Goal: Task Accomplishment & Management: Manage account settings

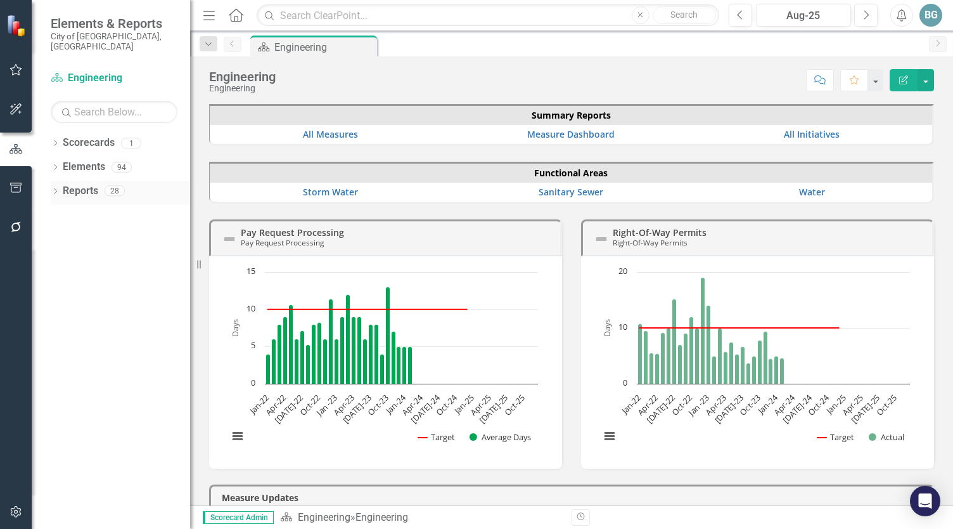
click at [57, 189] on icon "Dropdown" at bounding box center [55, 192] width 9 height 7
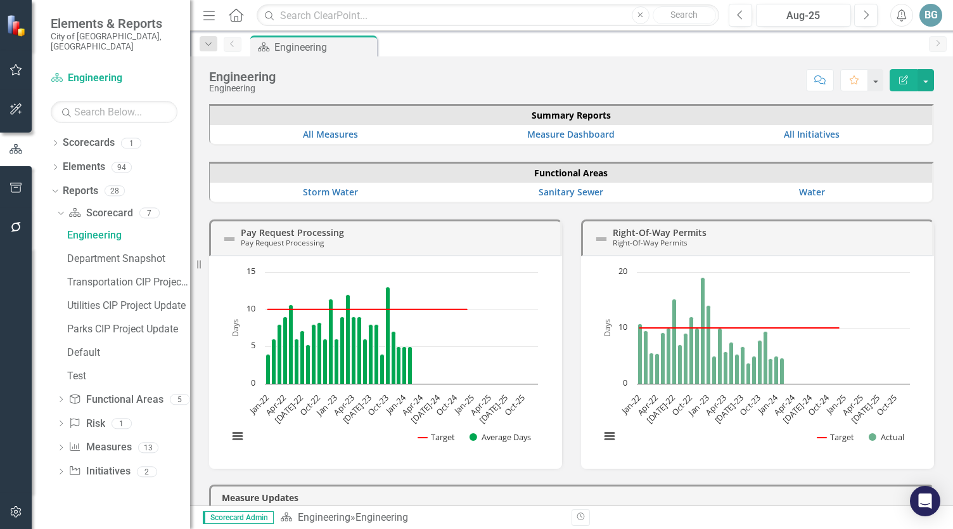
click at [60, 461] on div "Dropdown Scorecard Scorecard 7 Engineering Department Snapshot Transportation C…" at bounding box center [120, 344] width 139 height 282
click at [61, 469] on icon at bounding box center [61, 472] width 3 height 6
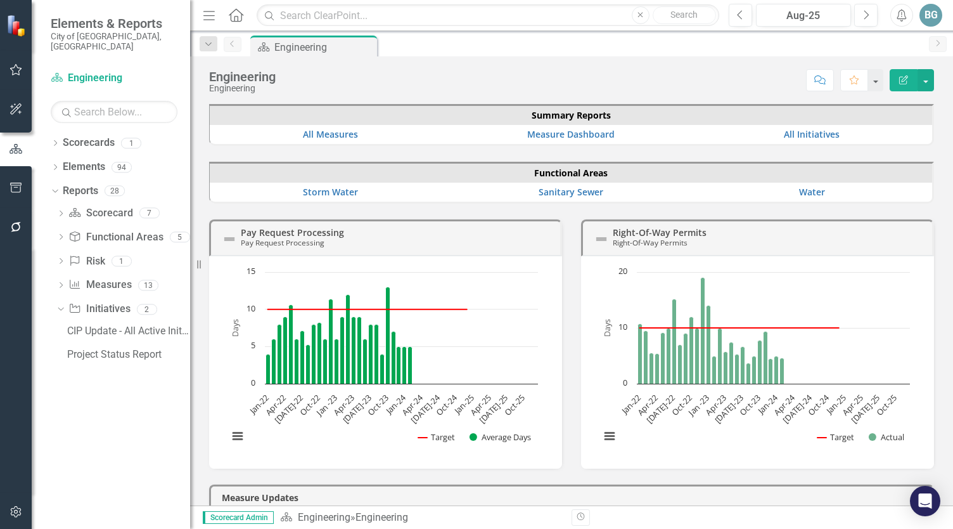
click at [94, 354] on div "CIP Update - All Active Initiatives Project Status Report" at bounding box center [123, 344] width 134 height 47
click at [96, 349] on div "Project Status Report" at bounding box center [128, 354] width 123 height 11
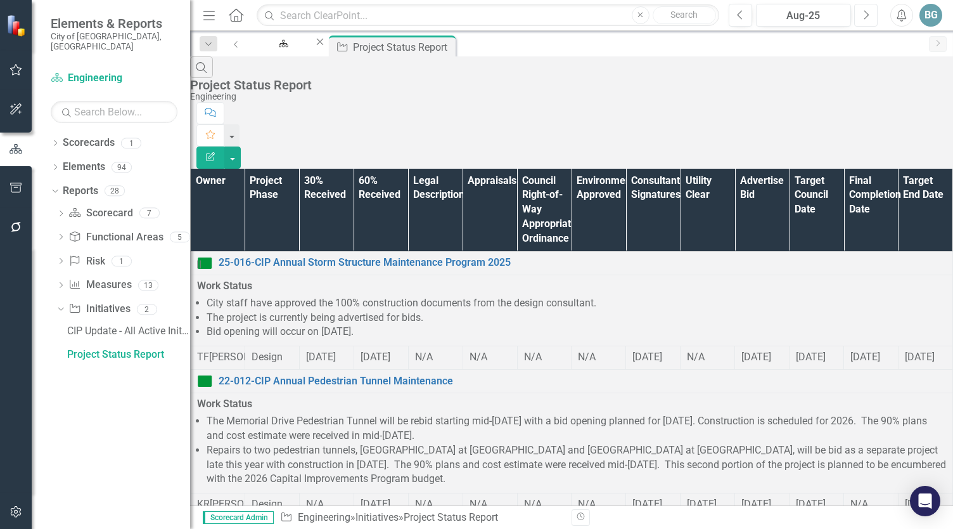
click at [864, 15] on icon "Next" at bounding box center [866, 15] width 7 height 11
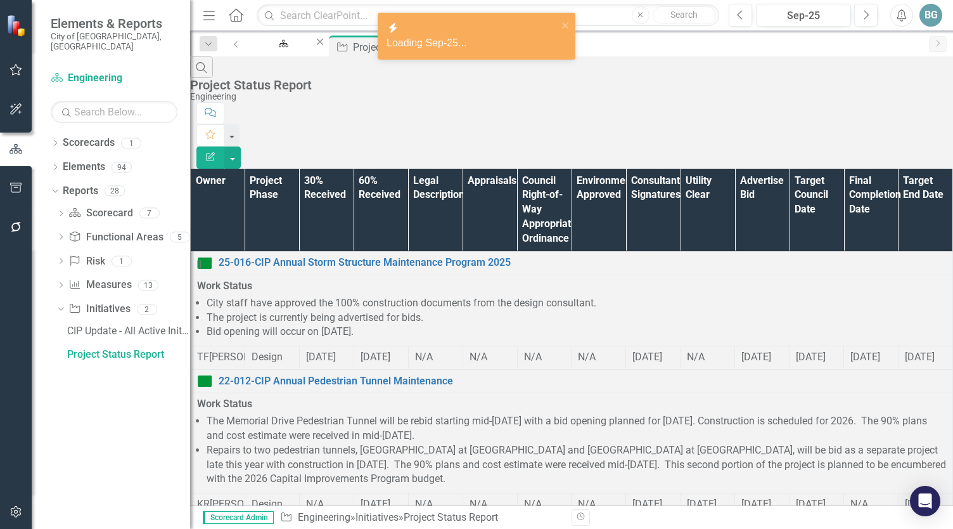
click at [245, 169] on th "Owner" at bounding box center [218, 210] width 55 height 83
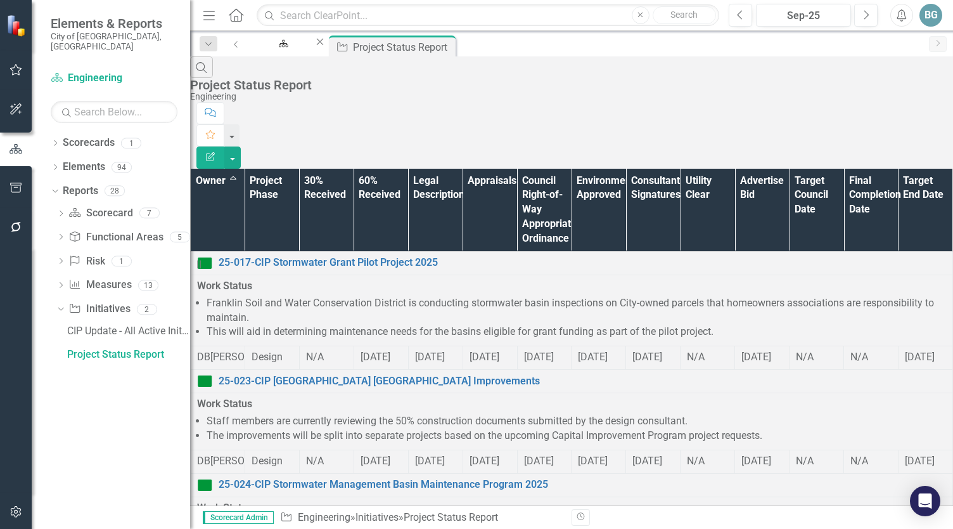
scroll to position [761, 0]
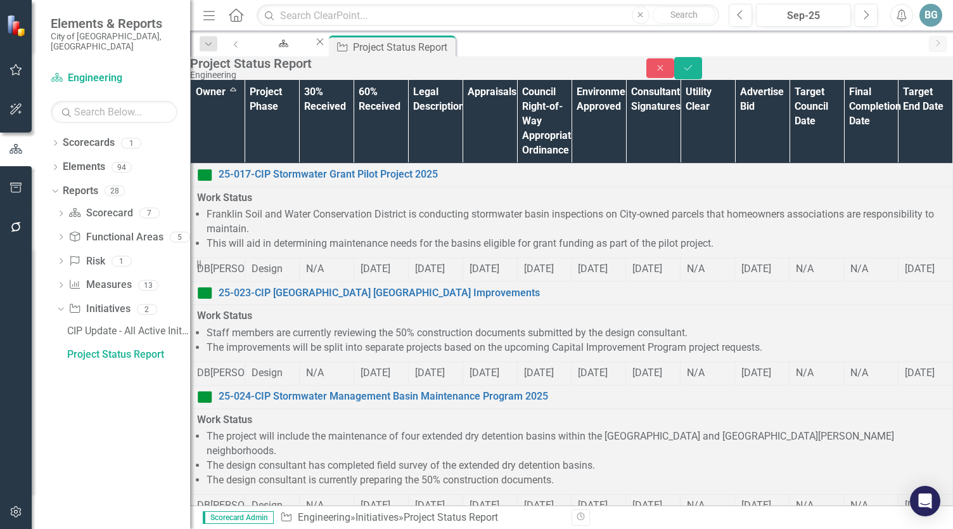
type input "[PERSON_NAME]"
click at [692, 70] on icon "submit" at bounding box center [689, 67] width 8 height 5
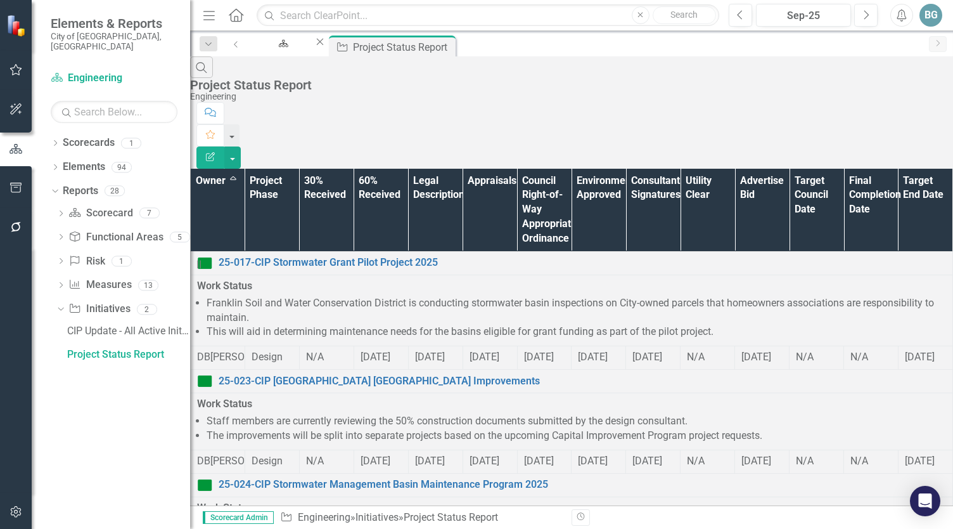
scroll to position [1118, 0]
drag, startPoint x: 454, startPoint y: 484, endPoint x: 452, endPoint y: 468, distance: 16.0
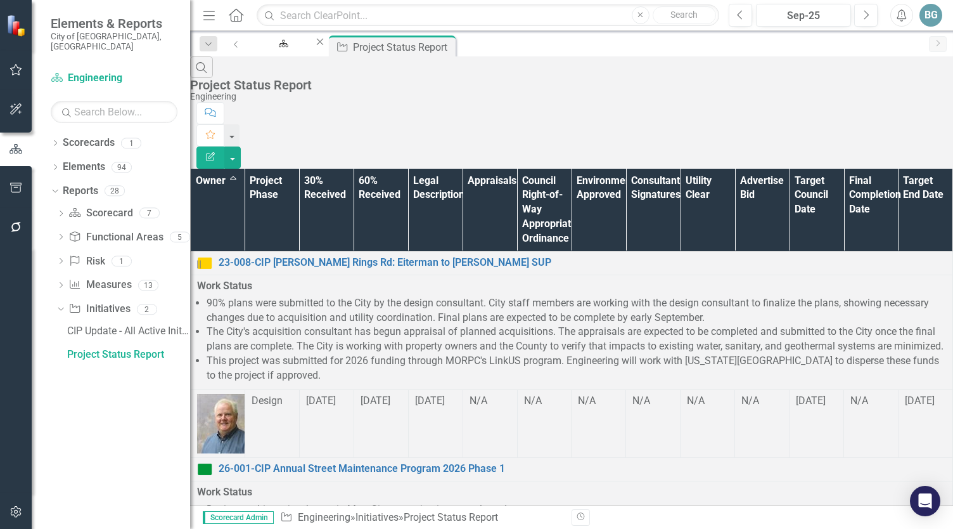
scroll to position [761, 0]
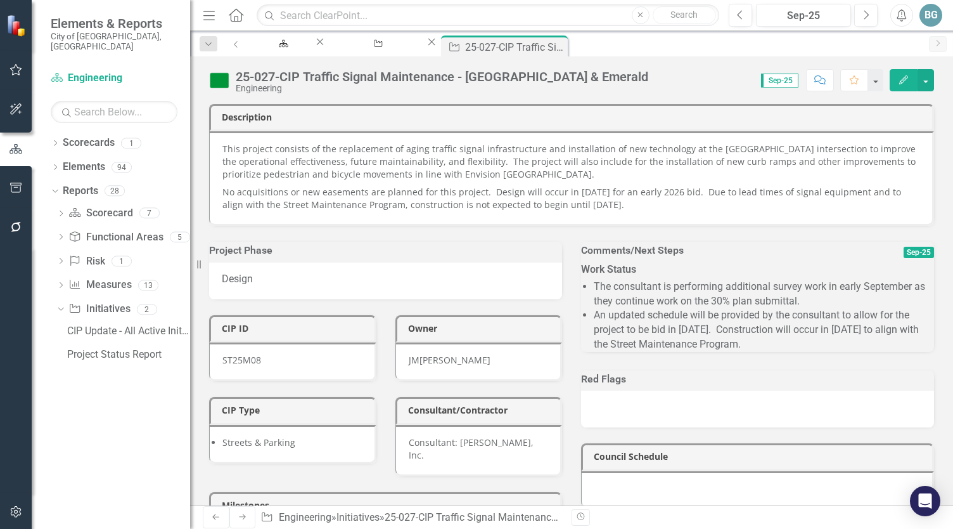
click at [569, 171] on p "This project consists of the replacement of aging traffic signal infrastructure…" at bounding box center [571, 163] width 697 height 41
drag, startPoint x: 570, startPoint y: 174, endPoint x: 392, endPoint y: 160, distance: 178.1
click at [392, 160] on p "This project consists of the replacement of aging traffic signal infrastructure…" at bounding box center [571, 163] width 697 height 41
drag, startPoint x: 592, startPoint y: 174, endPoint x: 372, endPoint y: 173, distance: 220.0
click at [372, 173] on p "This project consists of the replacement of aging traffic signal infrastructure…" at bounding box center [571, 163] width 697 height 41
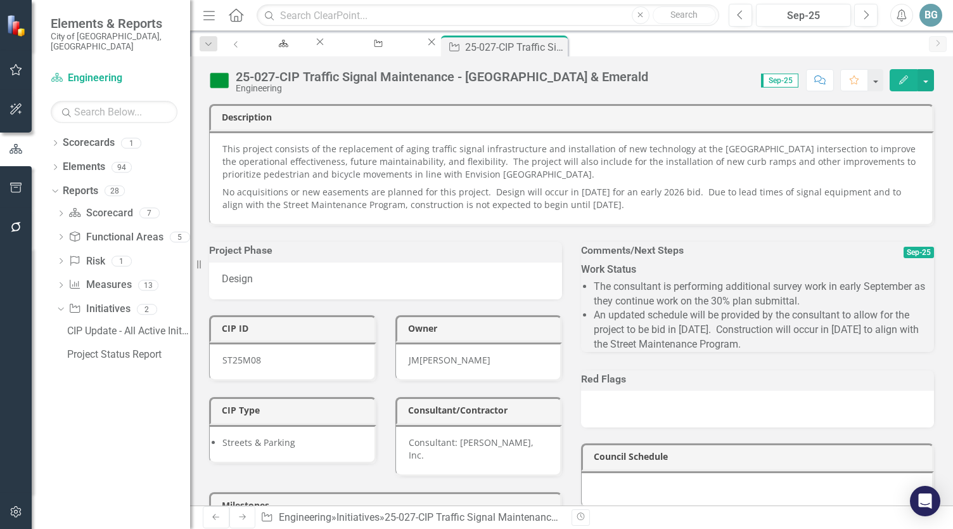
click at [372, 172] on p "This project consists of the replacement of aging traffic signal infrastructure…" at bounding box center [571, 163] width 697 height 41
click at [517, 167] on p "This project consists of the replacement of aging traffic signal infrastructure…" at bounding box center [571, 163] width 697 height 41
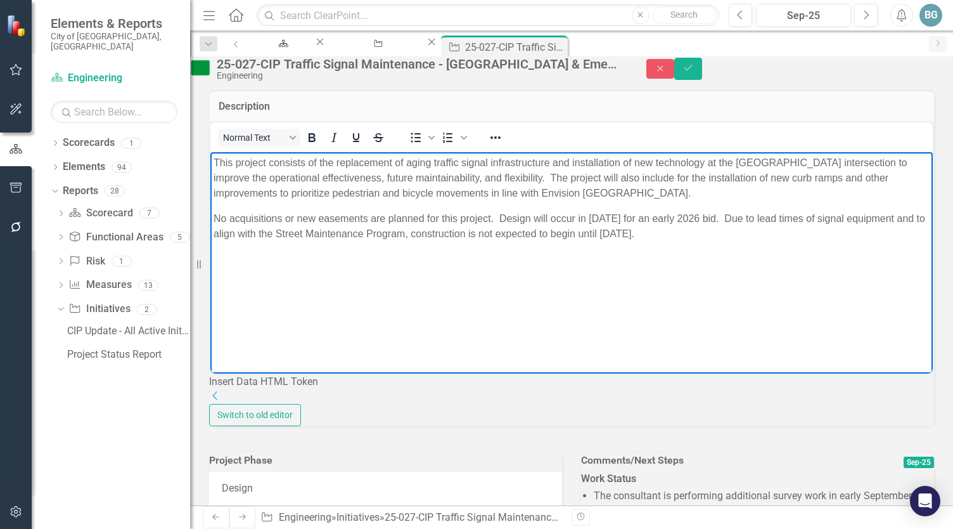
drag, startPoint x: 691, startPoint y: 191, endPoint x: 173, endPoint y: 159, distance: 519.0
click at [210, 159] on html "This project consists of the replacement of aging traffic signal infrastructure…" at bounding box center [571, 247] width 723 height 190
copy p "This project consists of the replacement of aging traffic signal infrastructure…"
click at [666, 73] on icon "Close" at bounding box center [660, 68] width 11 height 9
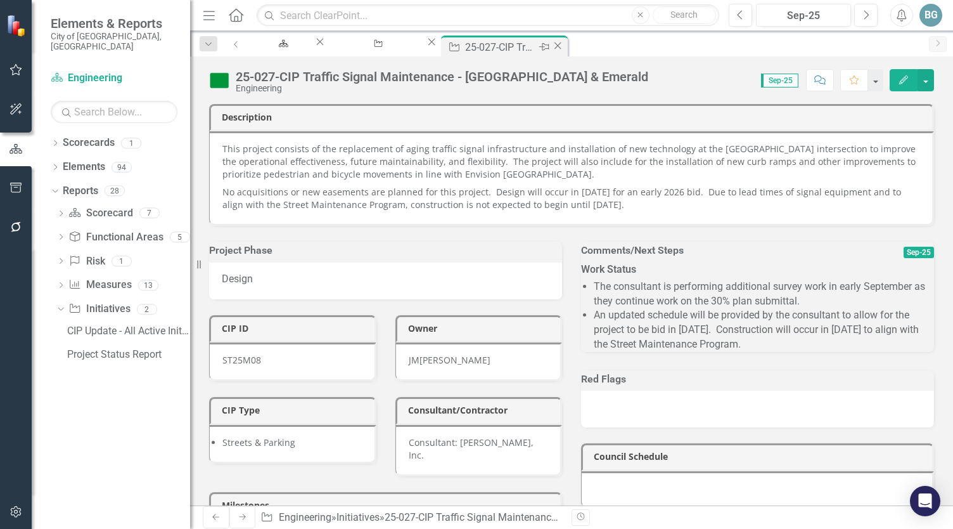
click at [564, 46] on icon "Close" at bounding box center [558, 46] width 13 height 10
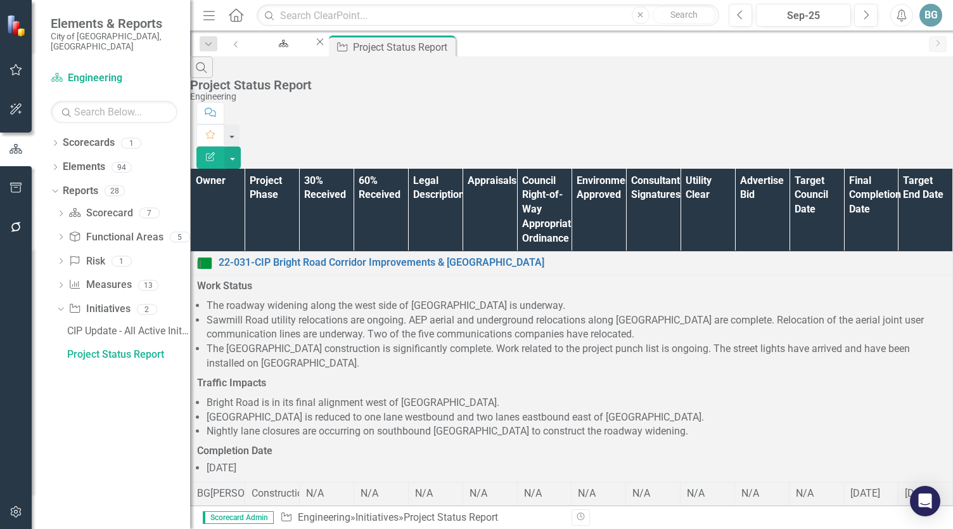
click at [245, 169] on th "Owner" at bounding box center [218, 210] width 55 height 83
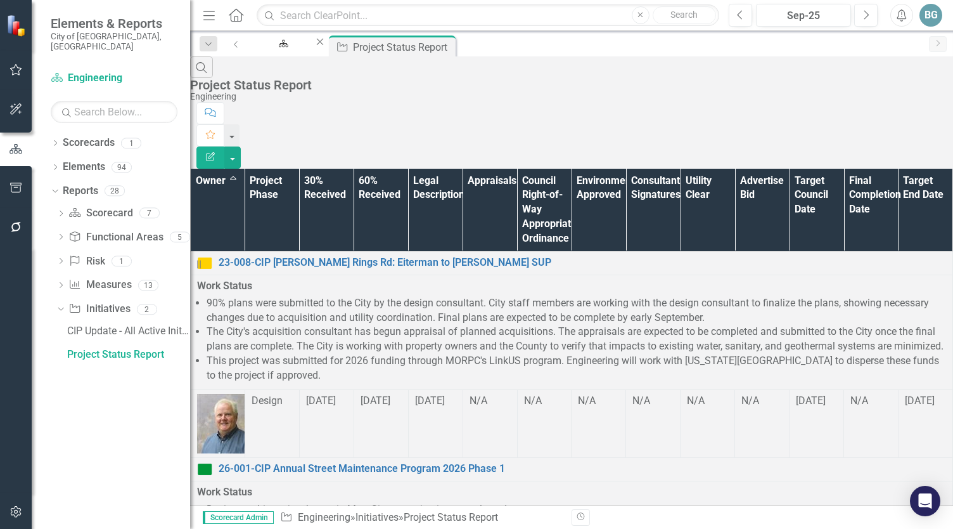
scroll to position [847, 0]
drag, startPoint x: 473, startPoint y: 484, endPoint x: 472, endPoint y: 475, distance: 9.0
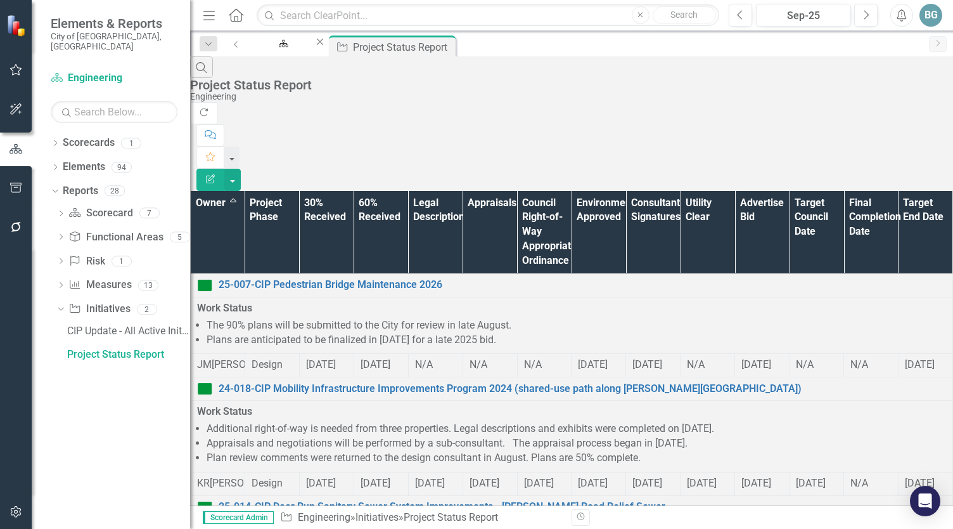
scroll to position [937, 0]
drag, startPoint x: 494, startPoint y: 481, endPoint x: 490, endPoint y: 453, distance: 28.2
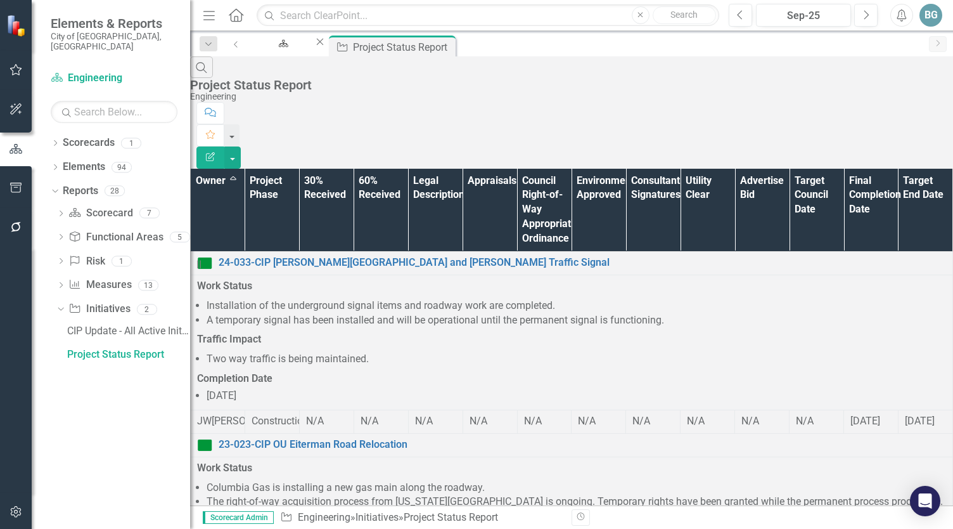
scroll to position [1634, 0]
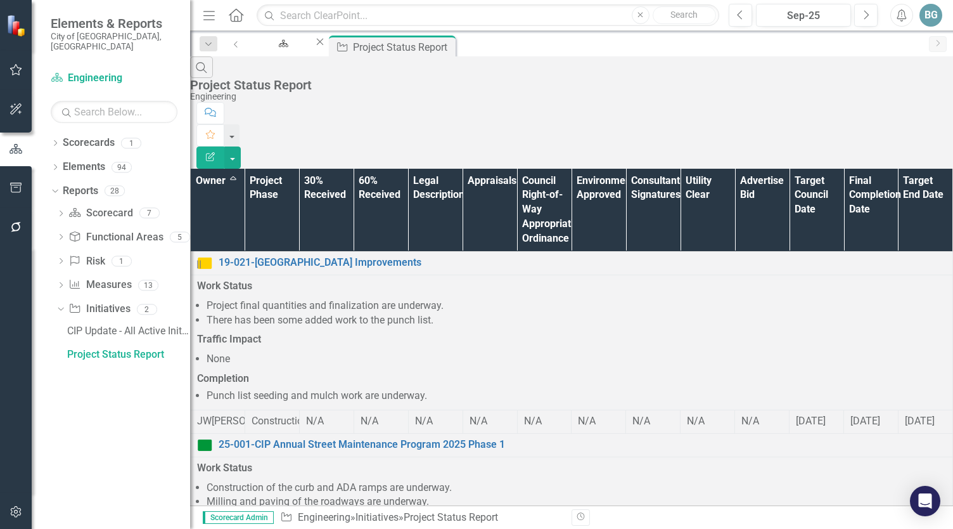
scroll to position [846, 0]
